Goal: Task Accomplishment & Management: Manage account settings

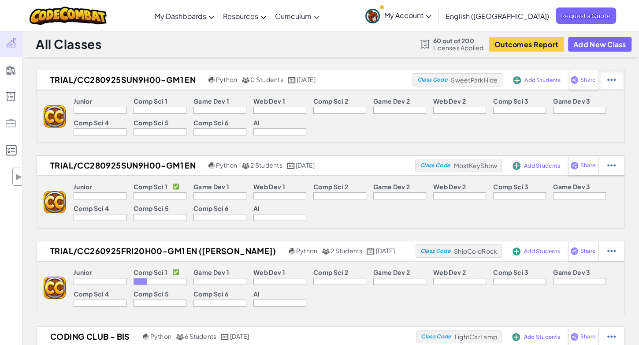
click at [602, 87] on div at bounding box center [612, 79] width 26 height 19
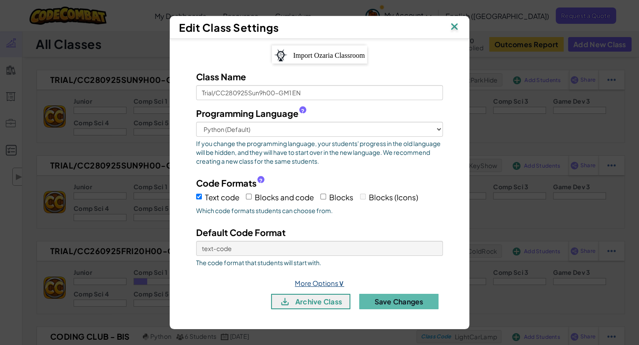
click at [329, 281] on link "More Options ∨" at bounding box center [319, 283] width 49 height 8
select select
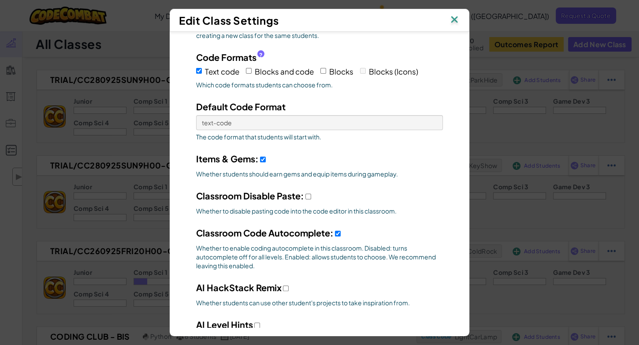
scroll to position [103, 0]
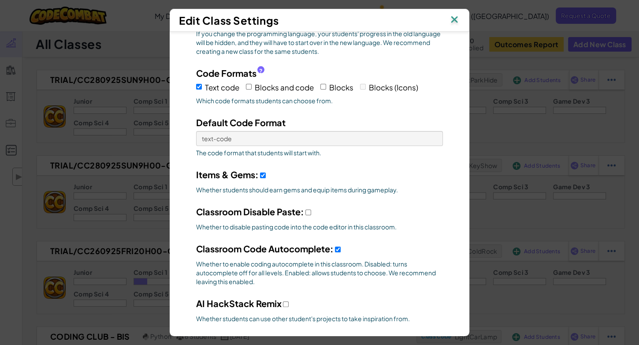
click at [454, 24] on img at bounding box center [454, 20] width 11 height 13
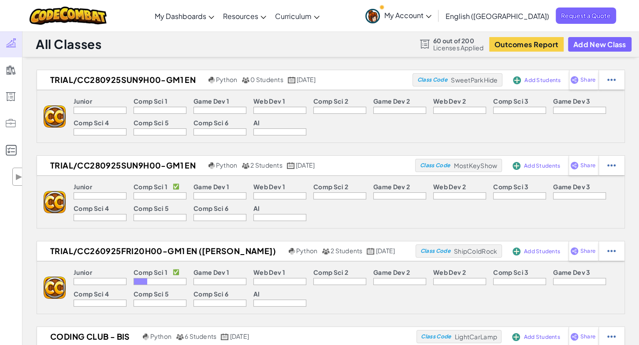
click at [374, 90] on div "Trial/CC280925Sun9h00-GM1 EN Python 0 Students [DATE] Class Code SweetParkHide …" at bounding box center [331, 106] width 589 height 73
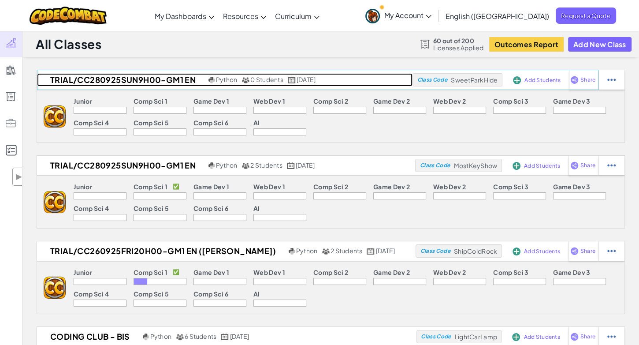
click at [166, 78] on h2 "Trial/CC280925Sun9h00-GM1 EN" at bounding box center [121, 79] width 169 height 13
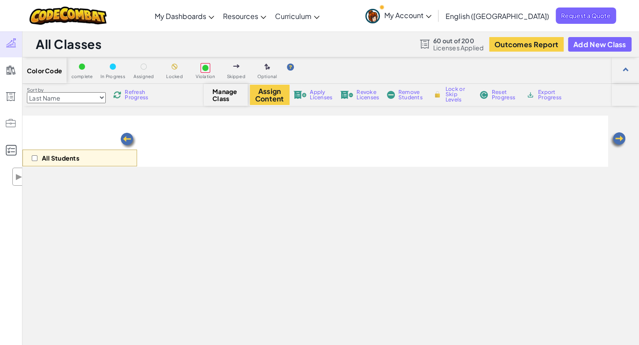
select select "560f1a9f22961295f9427742"
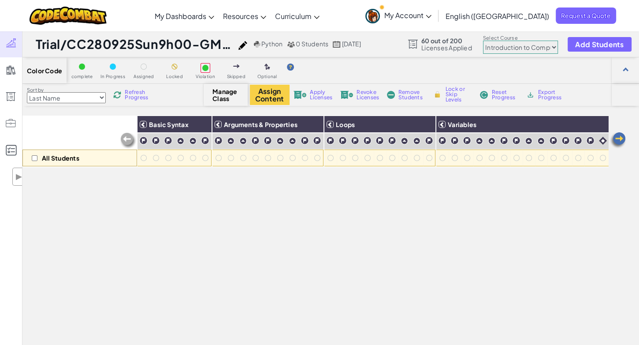
click at [247, 43] on img at bounding box center [243, 45] width 9 height 9
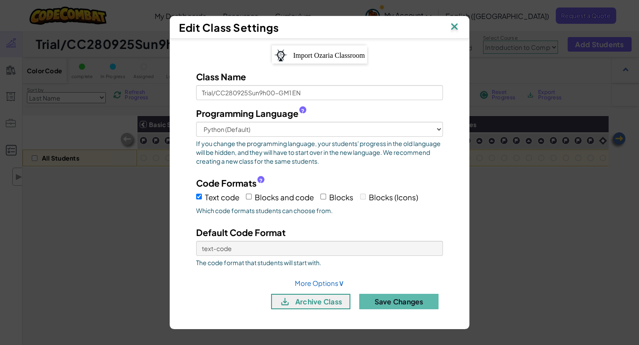
click at [451, 31] on img at bounding box center [454, 27] width 11 height 13
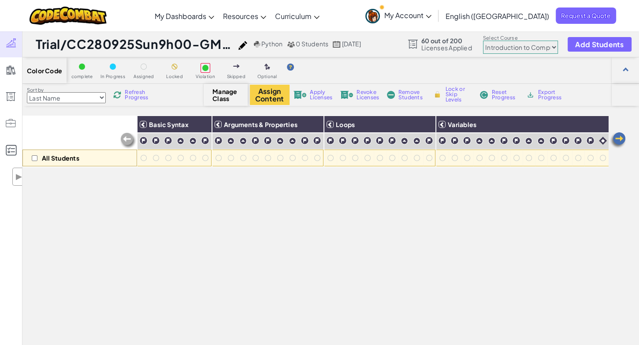
click at [61, 79] on div "Color Code" at bounding box center [44, 70] width 44 height 26
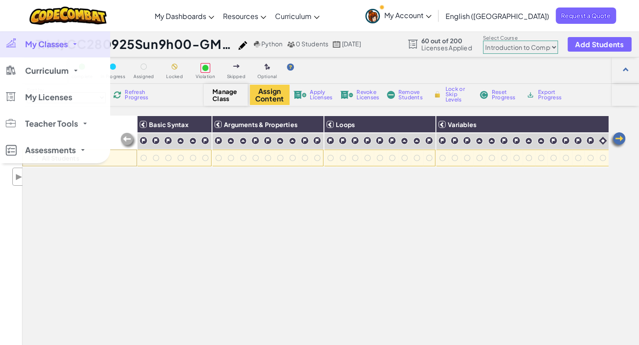
click at [18, 47] on link "My Classes" at bounding box center [55, 44] width 110 height 26
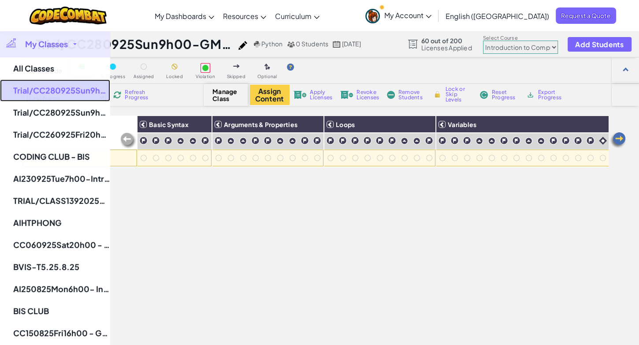
click at [56, 87] on link "Trial/CC280925Sun9h00-GM1 EN" at bounding box center [55, 90] width 110 height 22
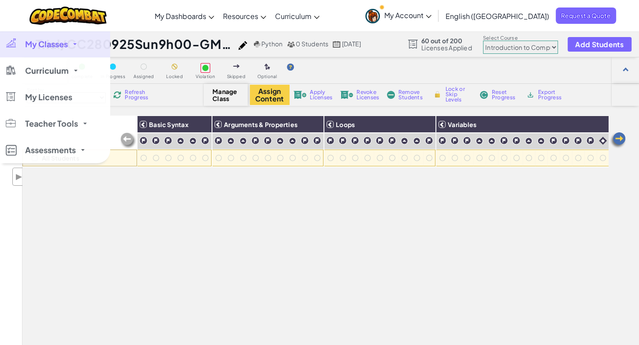
click at [67, 50] on link "My Classes" at bounding box center [55, 44] width 110 height 26
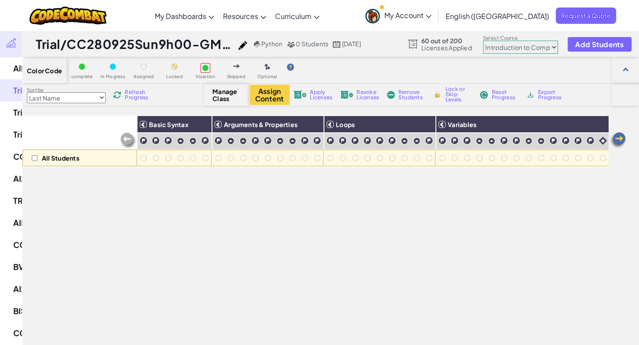
drag, startPoint x: 91, startPoint y: 90, endPoint x: 245, endPoint y: 191, distance: 184.5
click at [245, 191] on div "All Students Basic Syntax Arguments & Properties Loops Variables" at bounding box center [315, 266] width 586 height 301
click at [247, 45] on img at bounding box center [243, 45] width 9 height 9
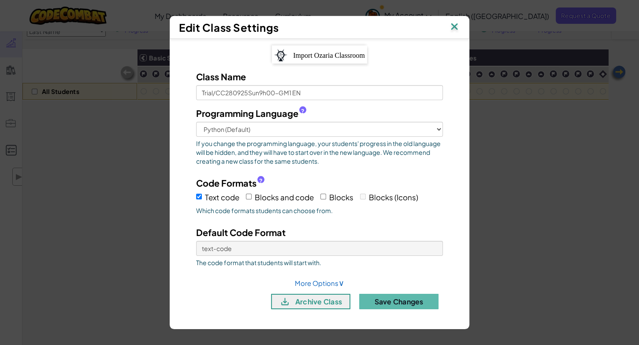
scroll to position [67, 0]
click at [313, 280] on link "More Options ∨" at bounding box center [319, 283] width 49 height 8
select select
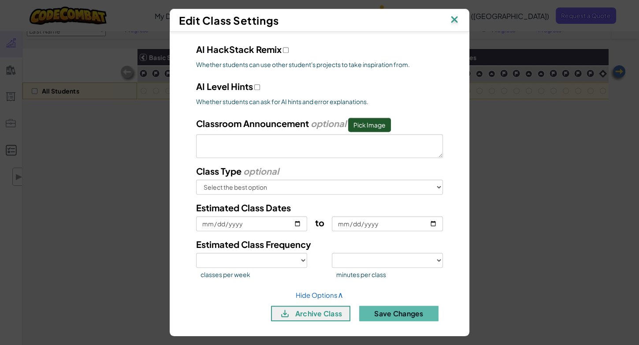
scroll to position [359, 0]
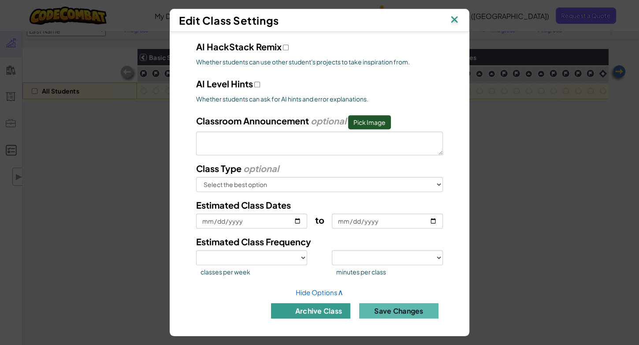
click at [312, 303] on button "archive class" at bounding box center [310, 310] width 79 height 15
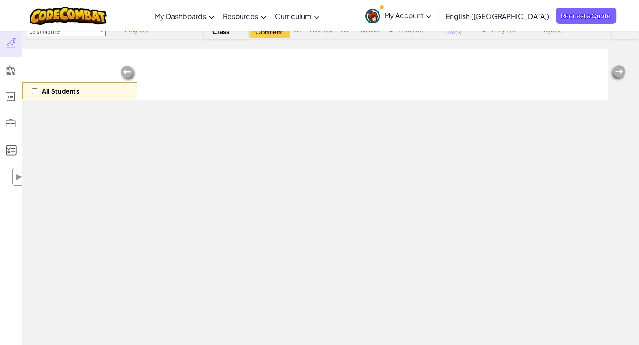
scroll to position [0, 0]
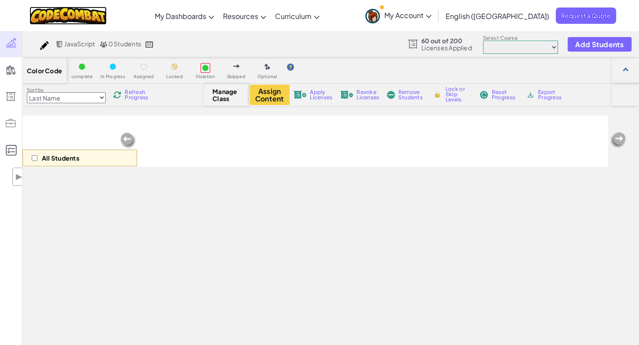
click at [72, 7] on img at bounding box center [68, 16] width 77 height 18
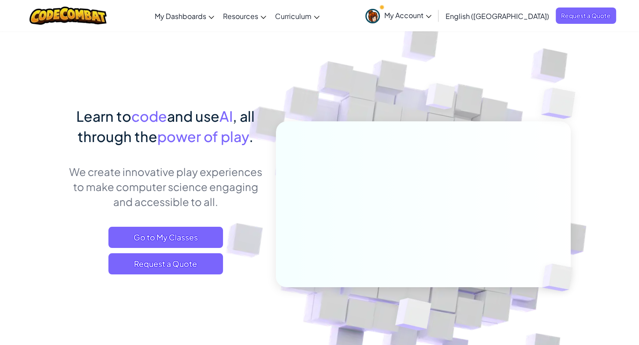
click at [432, 12] on span "My Account" at bounding box center [408, 15] width 47 height 9
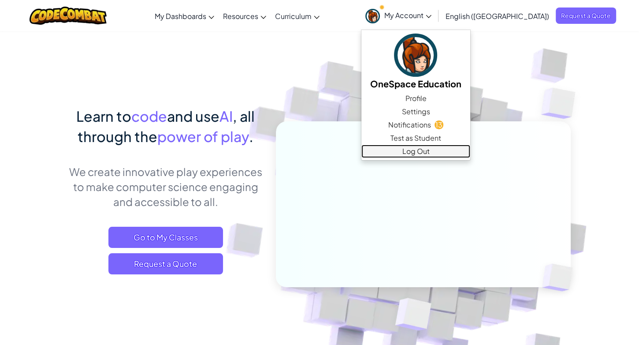
click at [448, 154] on link "Log Out" at bounding box center [416, 151] width 109 height 13
